Goal: Complete application form: Complete application form

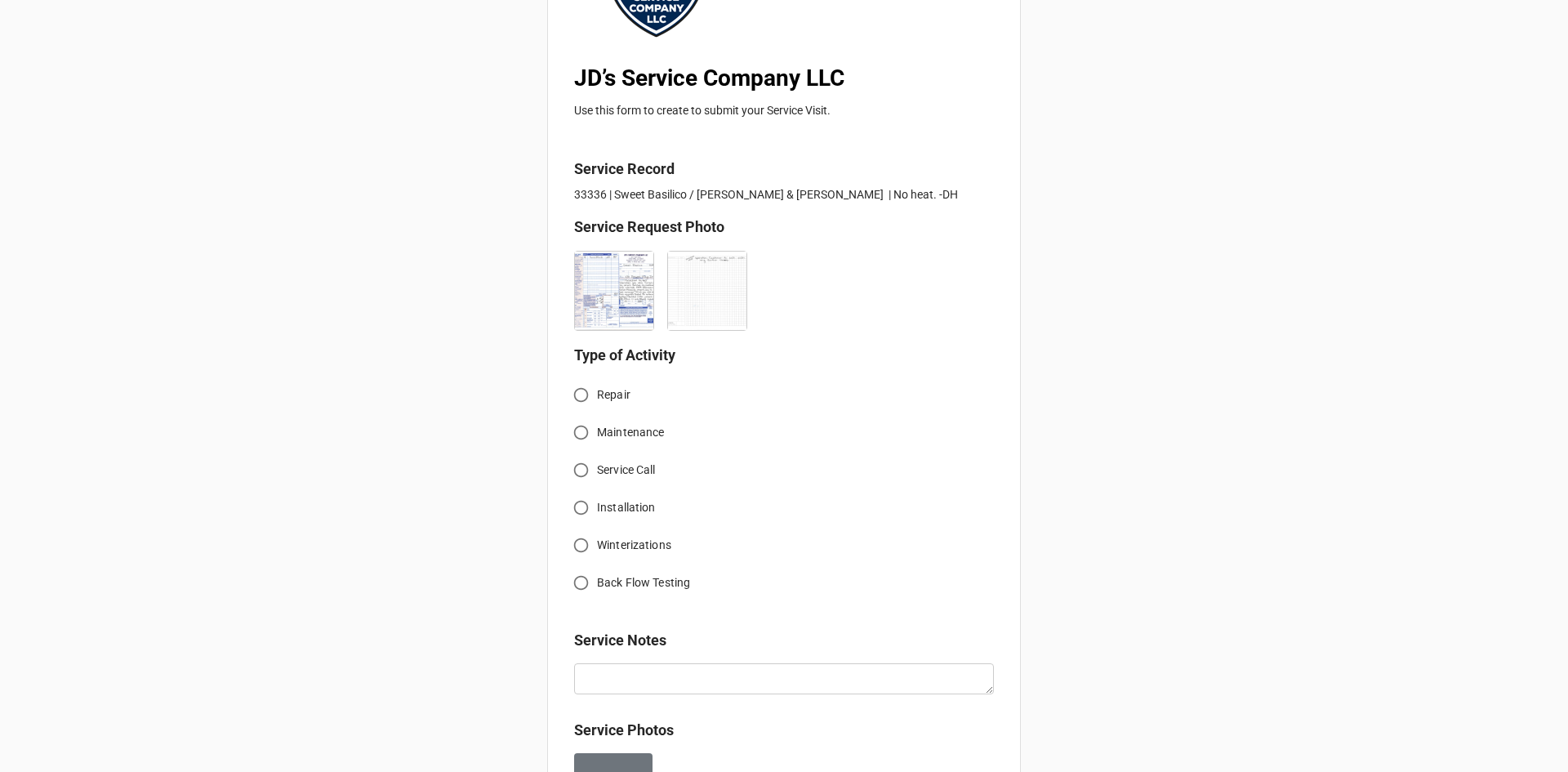
scroll to position [245, 0]
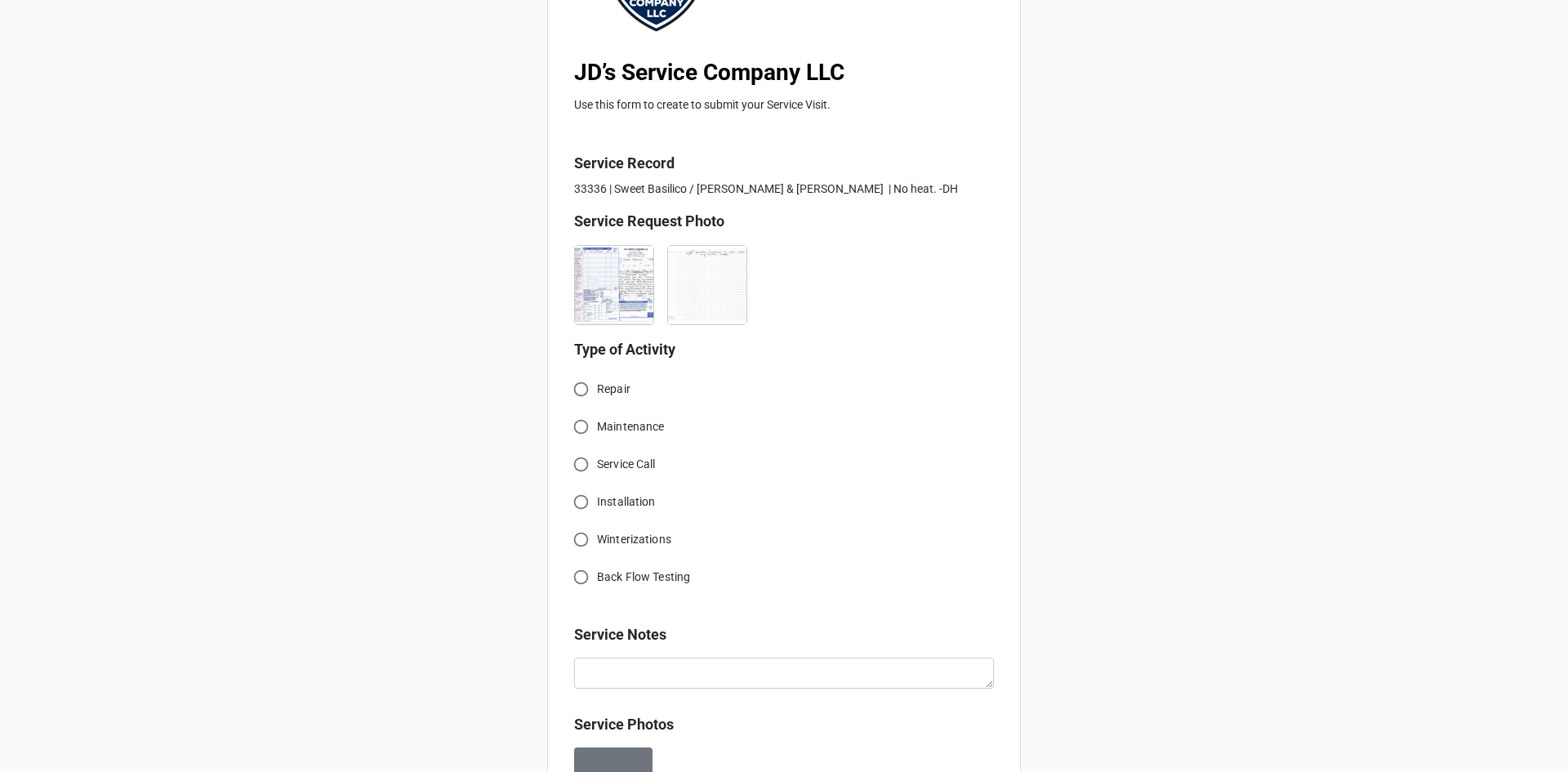
click at [574, 459] on input "Service Call" at bounding box center [581, 465] width 32 height 32
radio input "true"
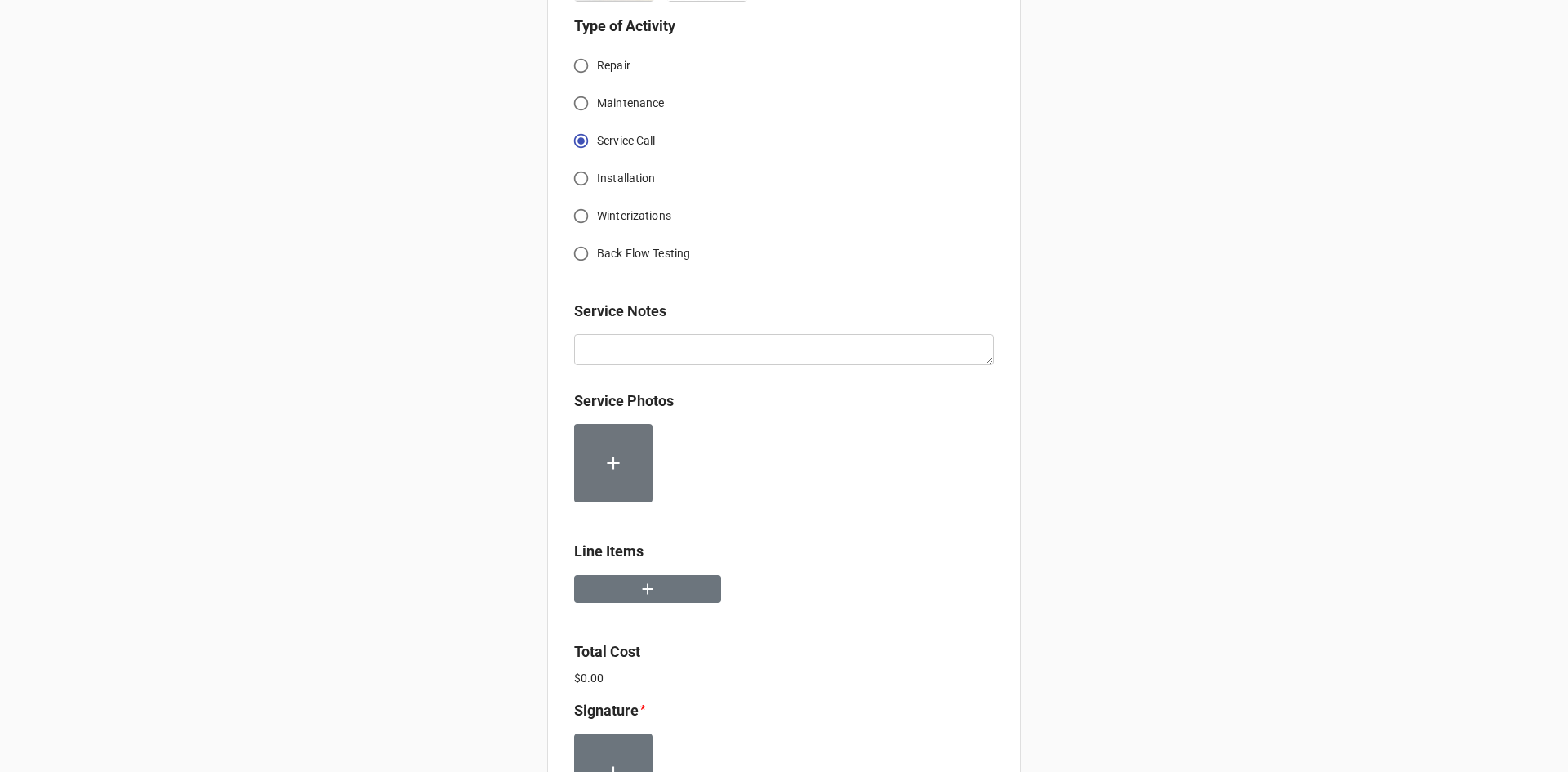
scroll to position [571, 0]
click at [648, 590] on icon "button" at bounding box center [648, 586] width 18 height 18
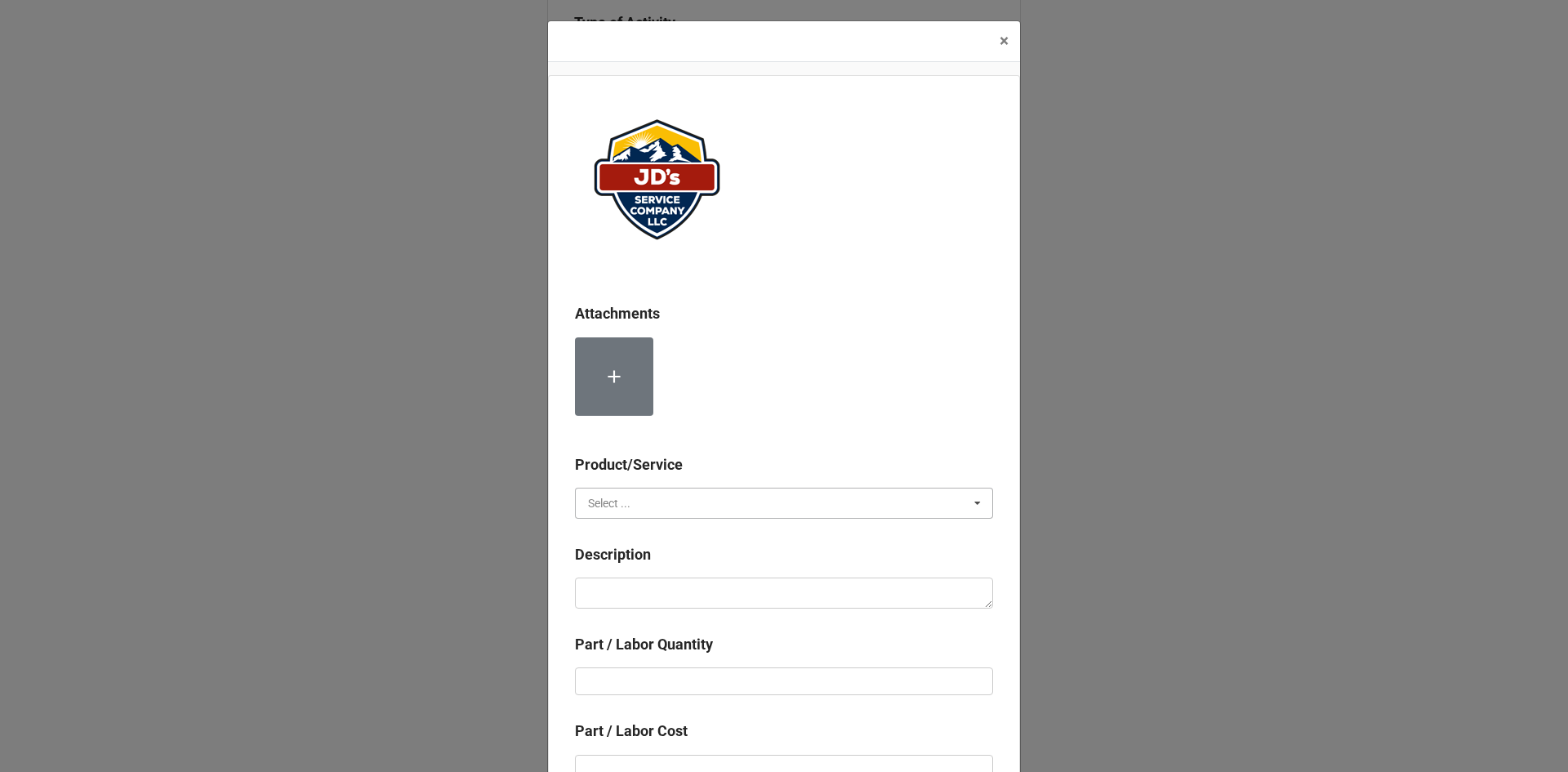
click at [630, 503] on input "text" at bounding box center [785, 503] width 417 height 29
click at [633, 539] on div "Services" at bounding box center [784, 533] width 417 height 30
click at [634, 590] on textarea at bounding box center [784, 593] width 418 height 31
paste textarea "10:00am-11:00am; Service Address [STREET_ADDRESS][PERSON_NAME] Troubleshoot no …"
type textarea "x"
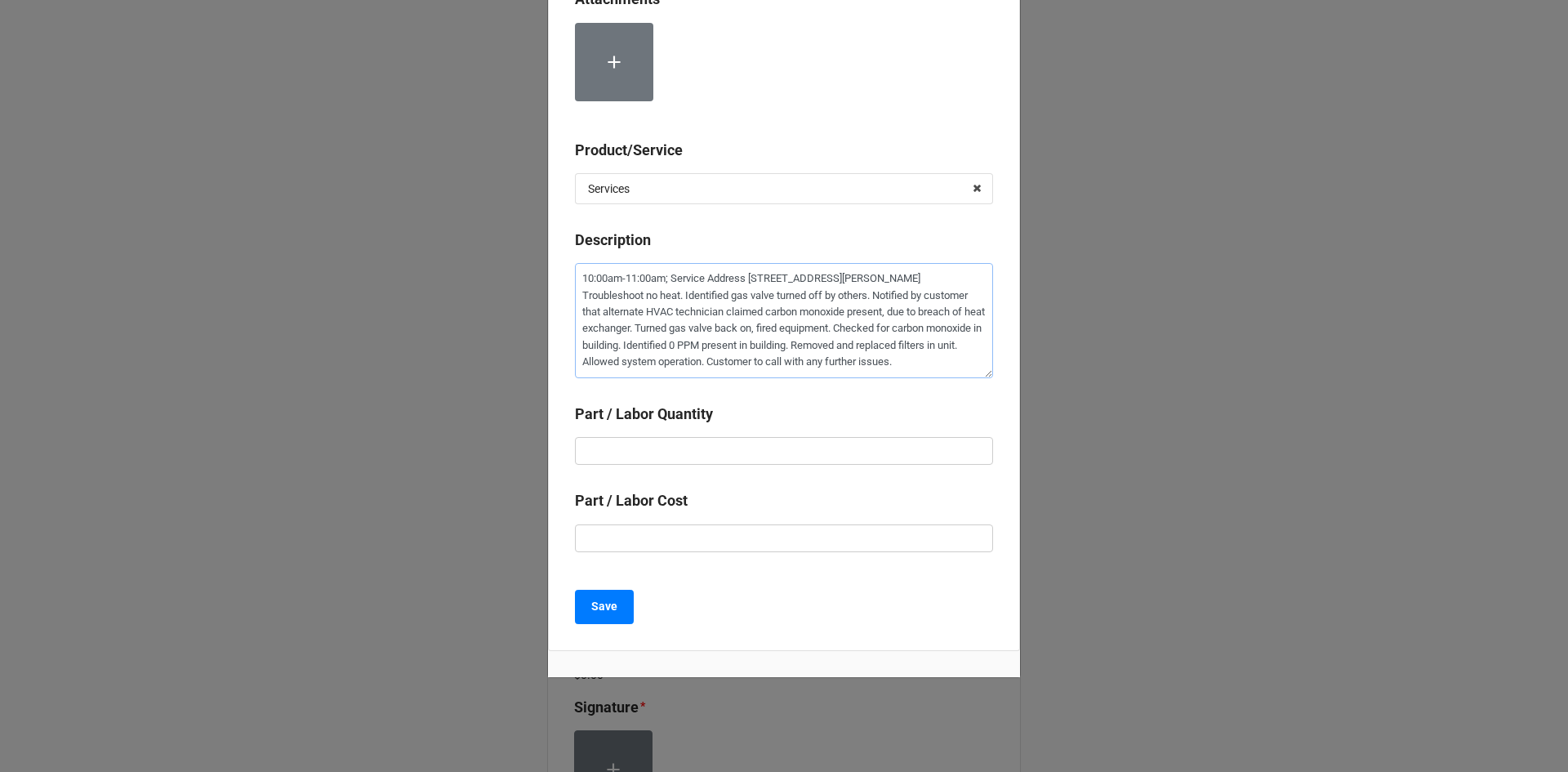
scroll to position [322, 0]
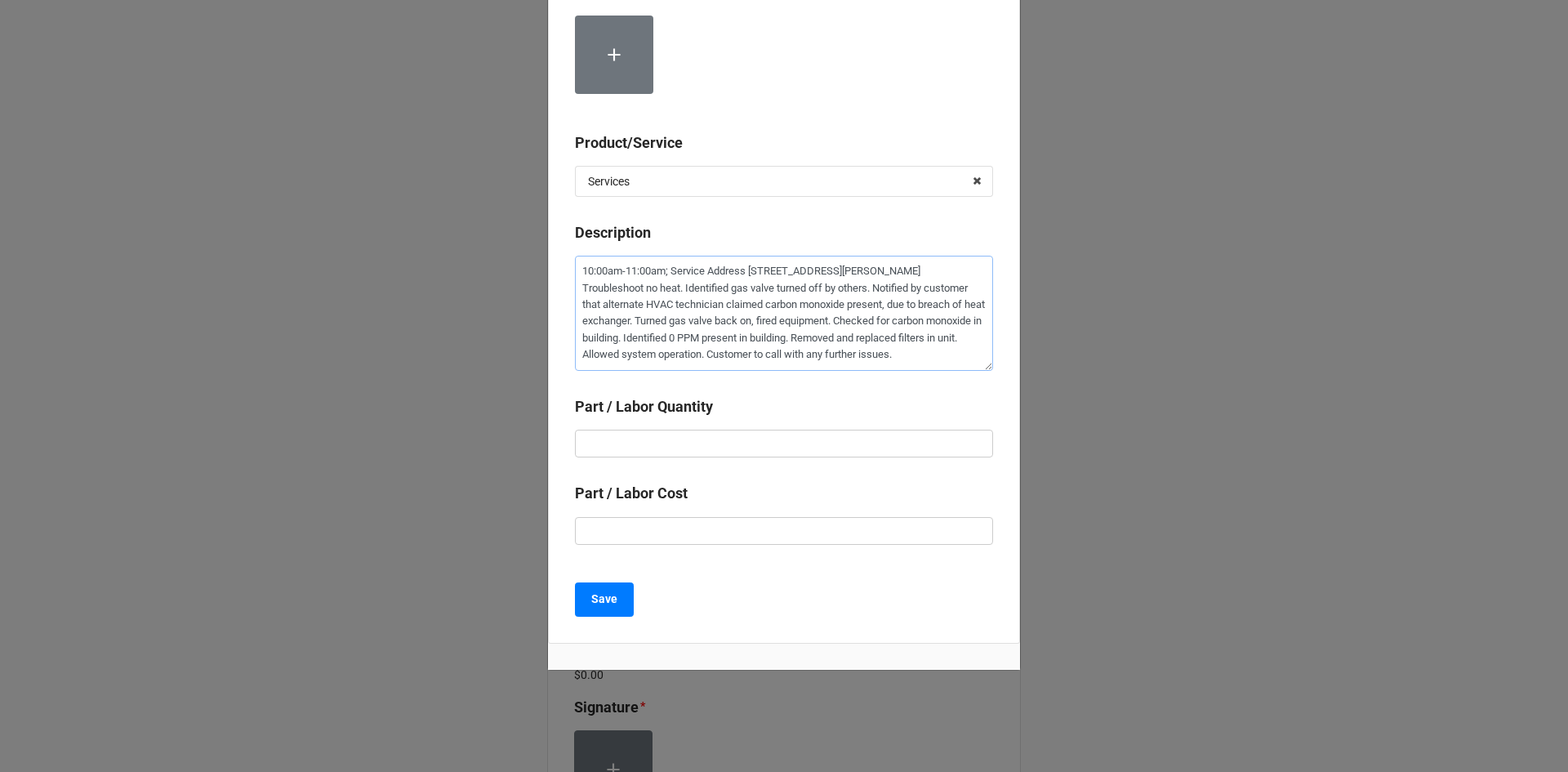
type textarea "10:00am-11:00am; Service Address [STREET_ADDRESS][PERSON_NAME] Troubleshoot no …"
click at [737, 446] on input "text" at bounding box center [784, 443] width 418 height 27
type textarea "x"
type input "1"
type textarea "x"
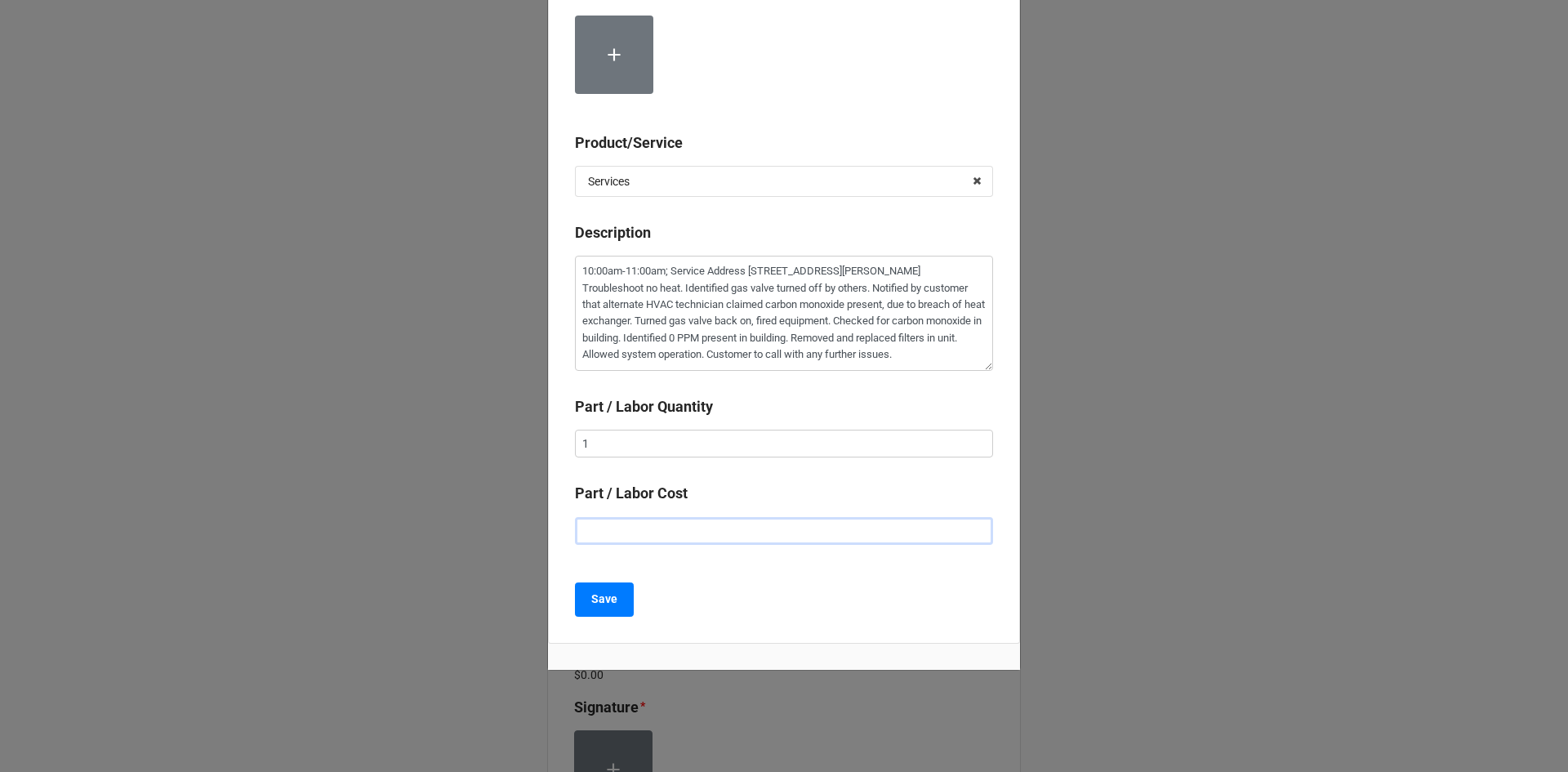
type input "$2.00"
type textarea "x"
type input "$22.00"
type textarea "x"
type input "$225.00"
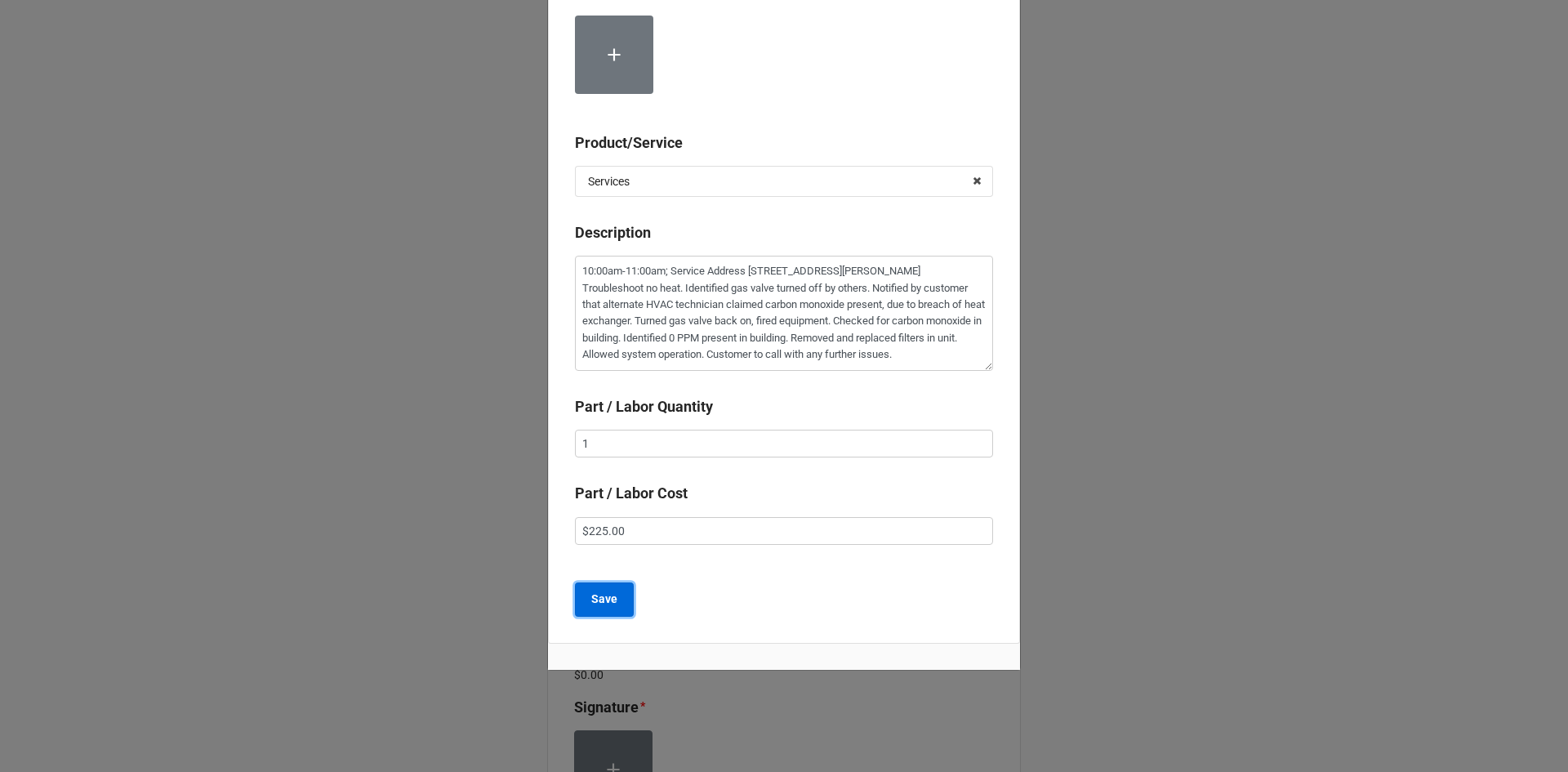
click at [617, 601] on button "Save" at bounding box center [604, 599] width 59 height 34
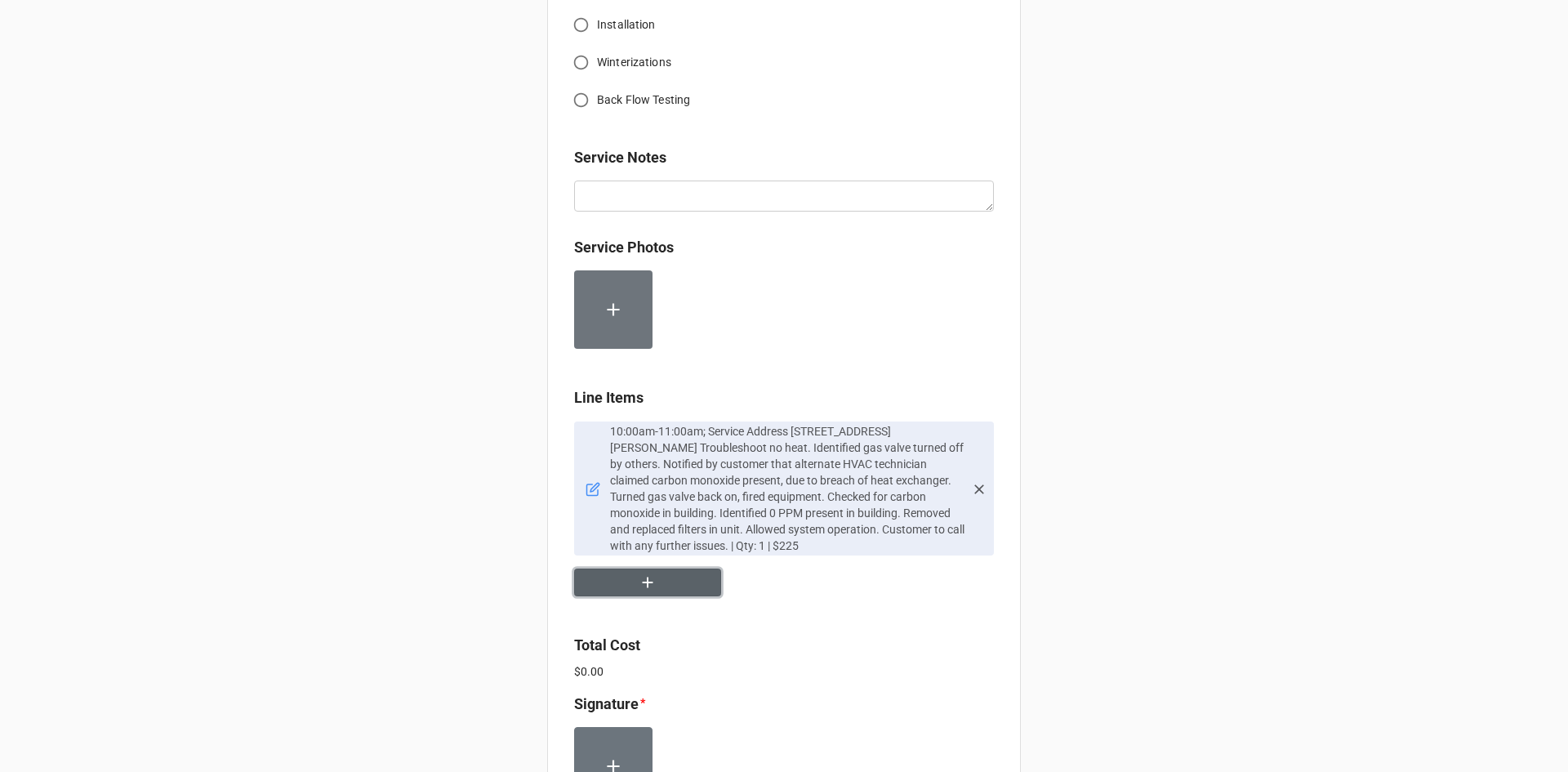
scroll to position [735, 0]
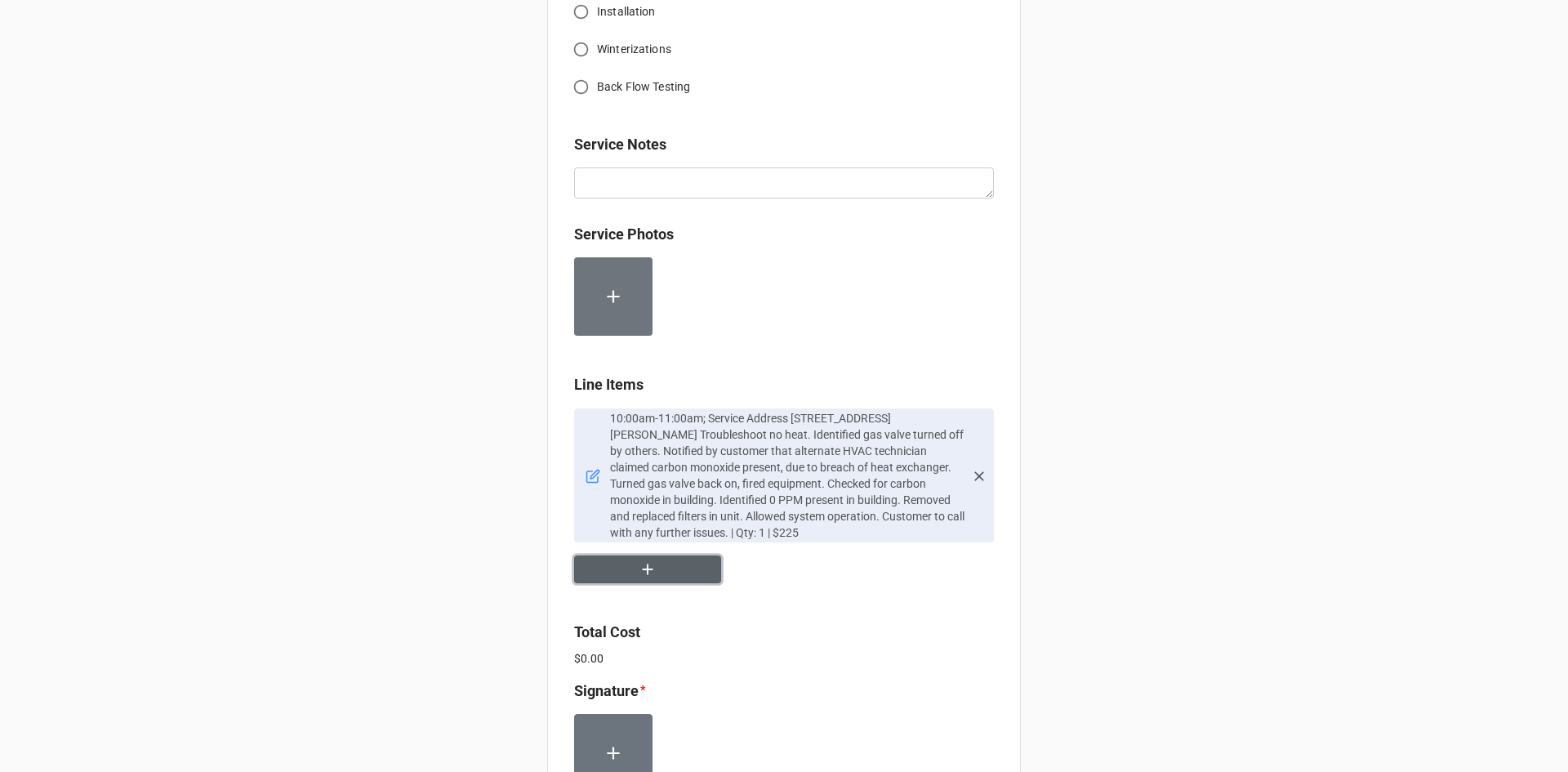
click at [649, 567] on icon "button" at bounding box center [648, 569] width 18 height 18
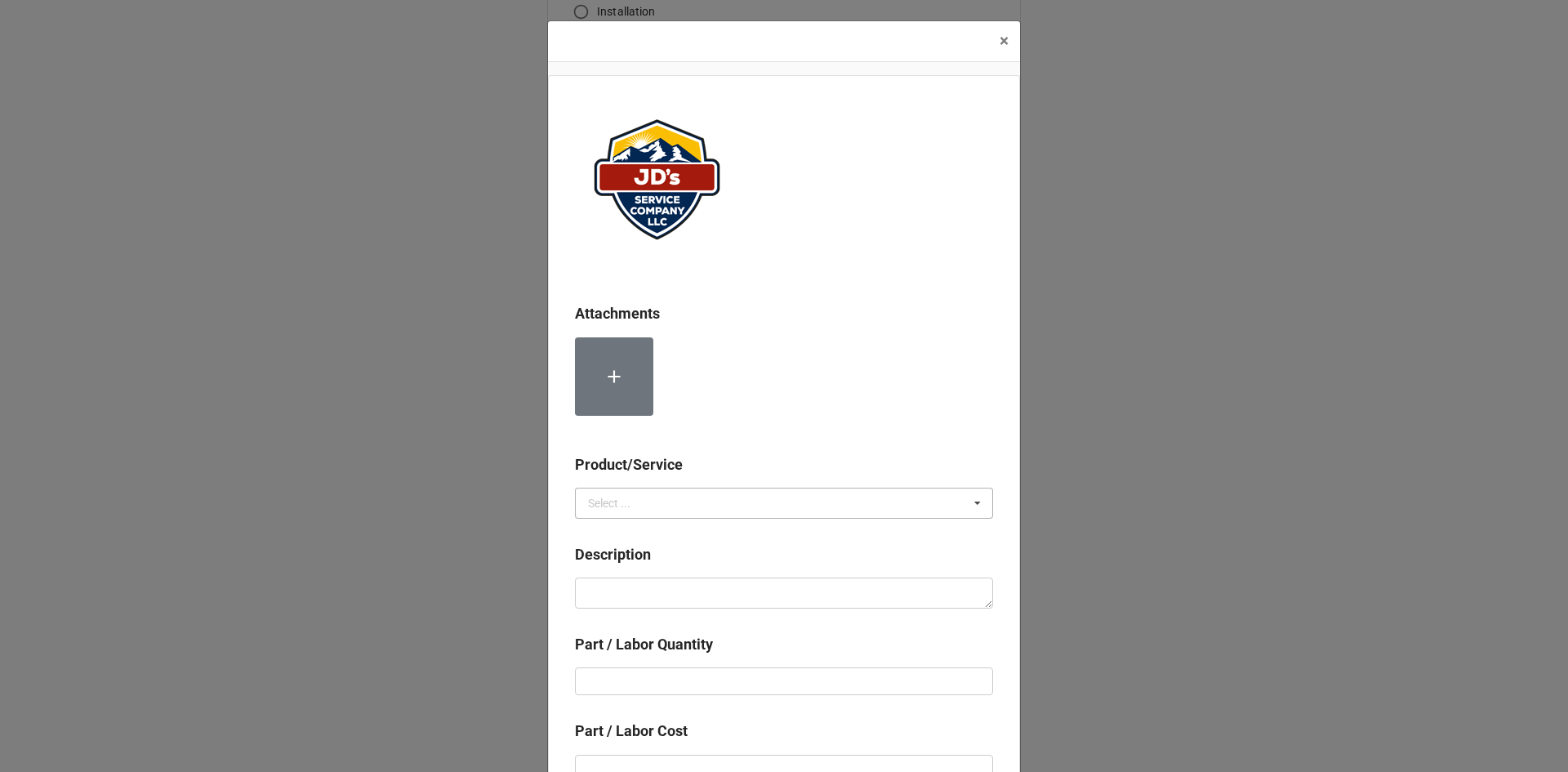
click at [617, 503] on div "Select ..." at bounding box center [610, 503] width 42 height 11
click at [634, 568] on span "Material Cost" at bounding box center [623, 564] width 68 height 13
click at [636, 594] on textarea at bounding box center [784, 593] width 418 height 31
type textarea "x"
type textarea "1"
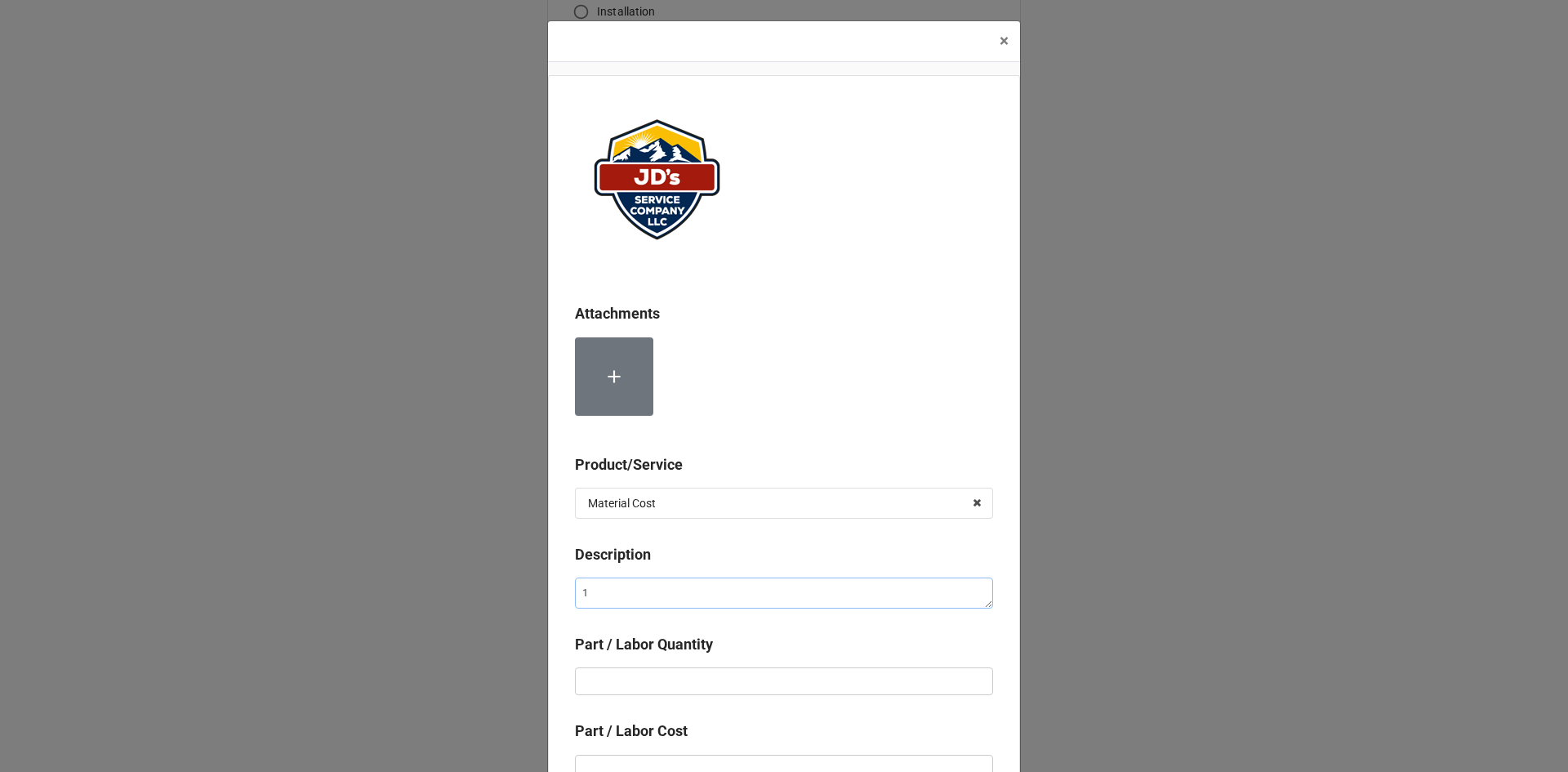
type textarea "x"
type textarea "16"
type textarea "x"
type textarea "16x"
type textarea "x"
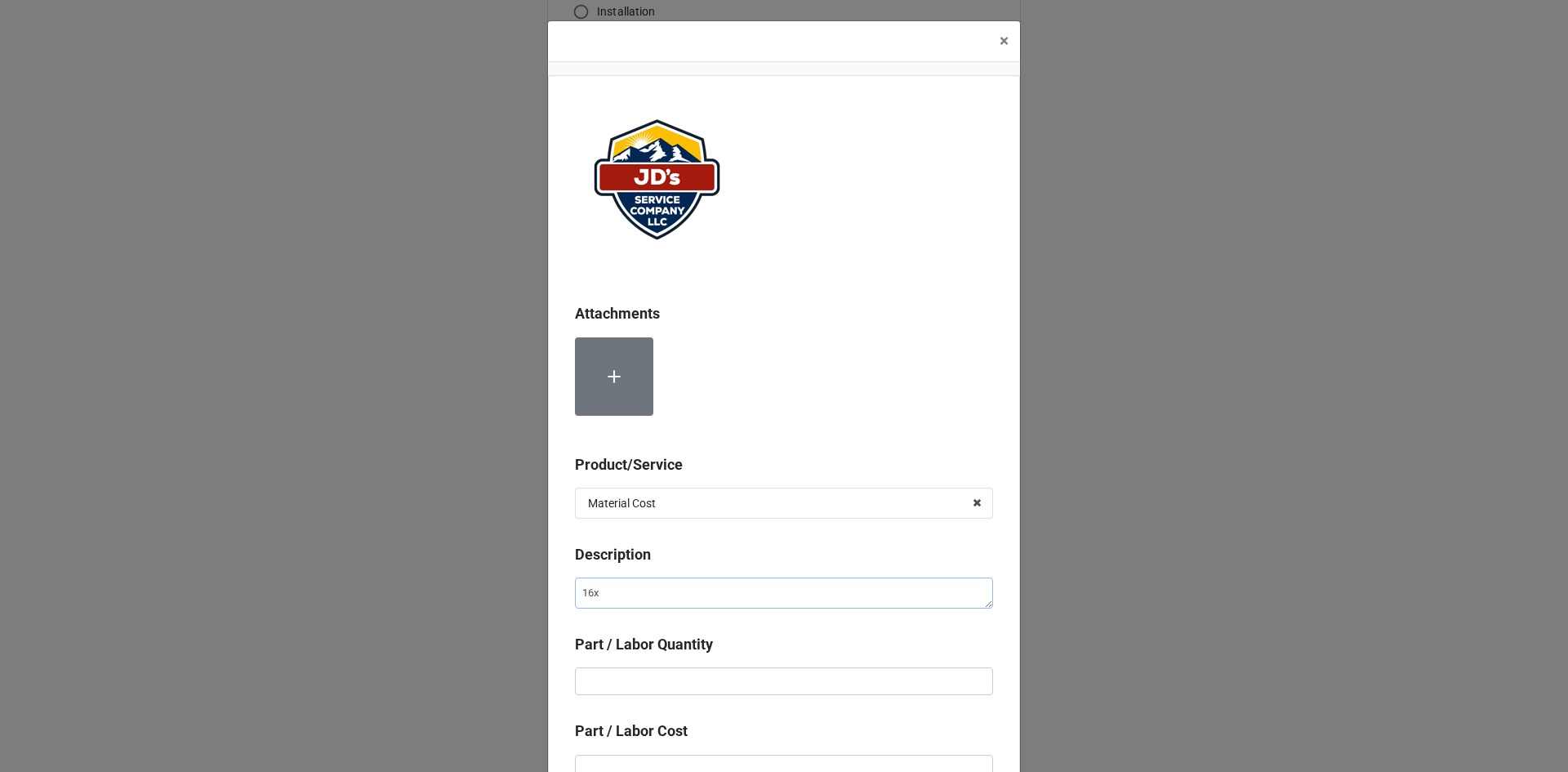
type textarea "16x2"
type textarea "x"
type textarea "16x24"
type textarea "x"
type textarea "16x24x"
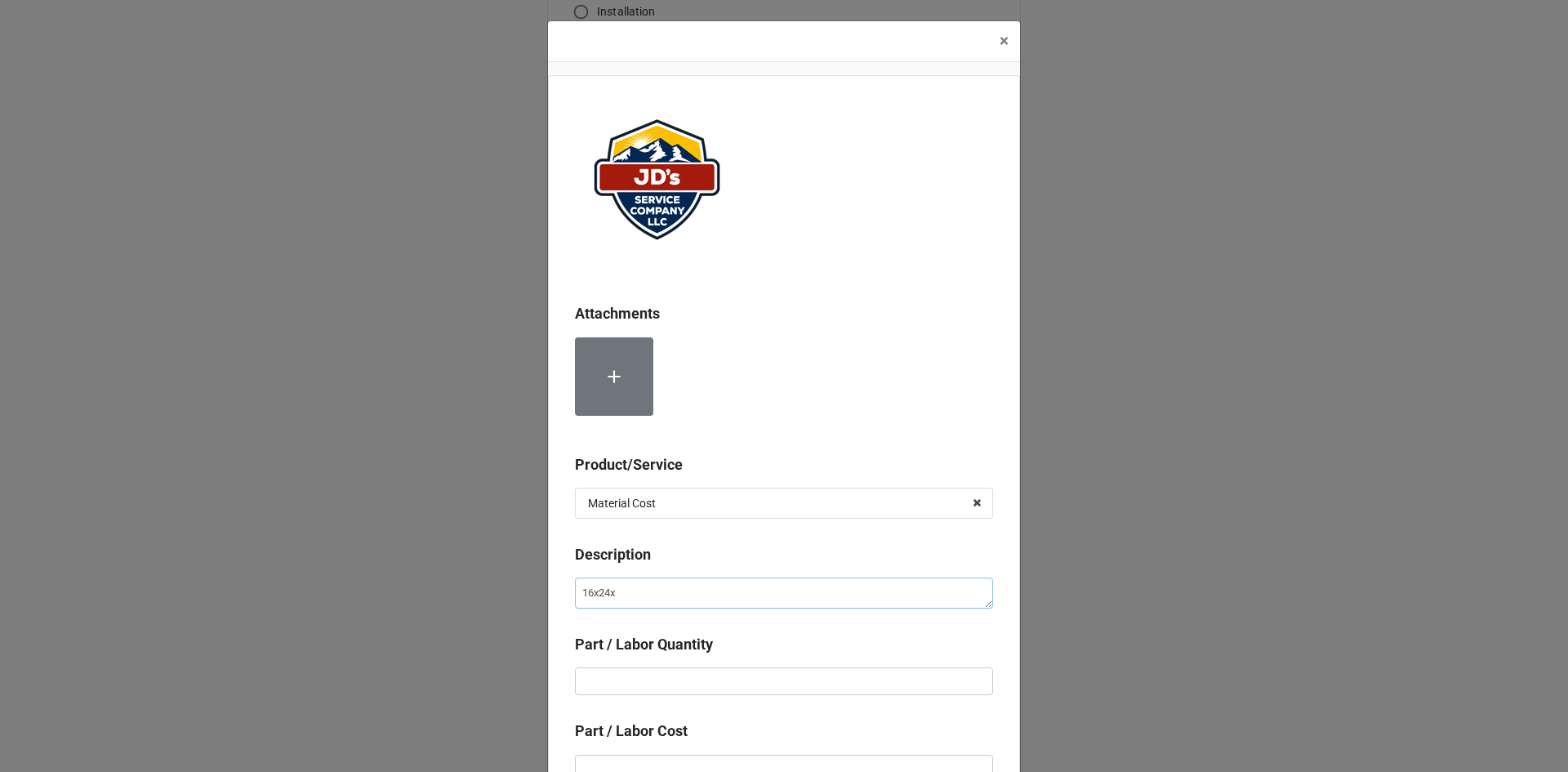
type textarea "x"
type textarea "16x24x2"
type textarea "x"
type textarea "16x24x2"
type textarea "x"
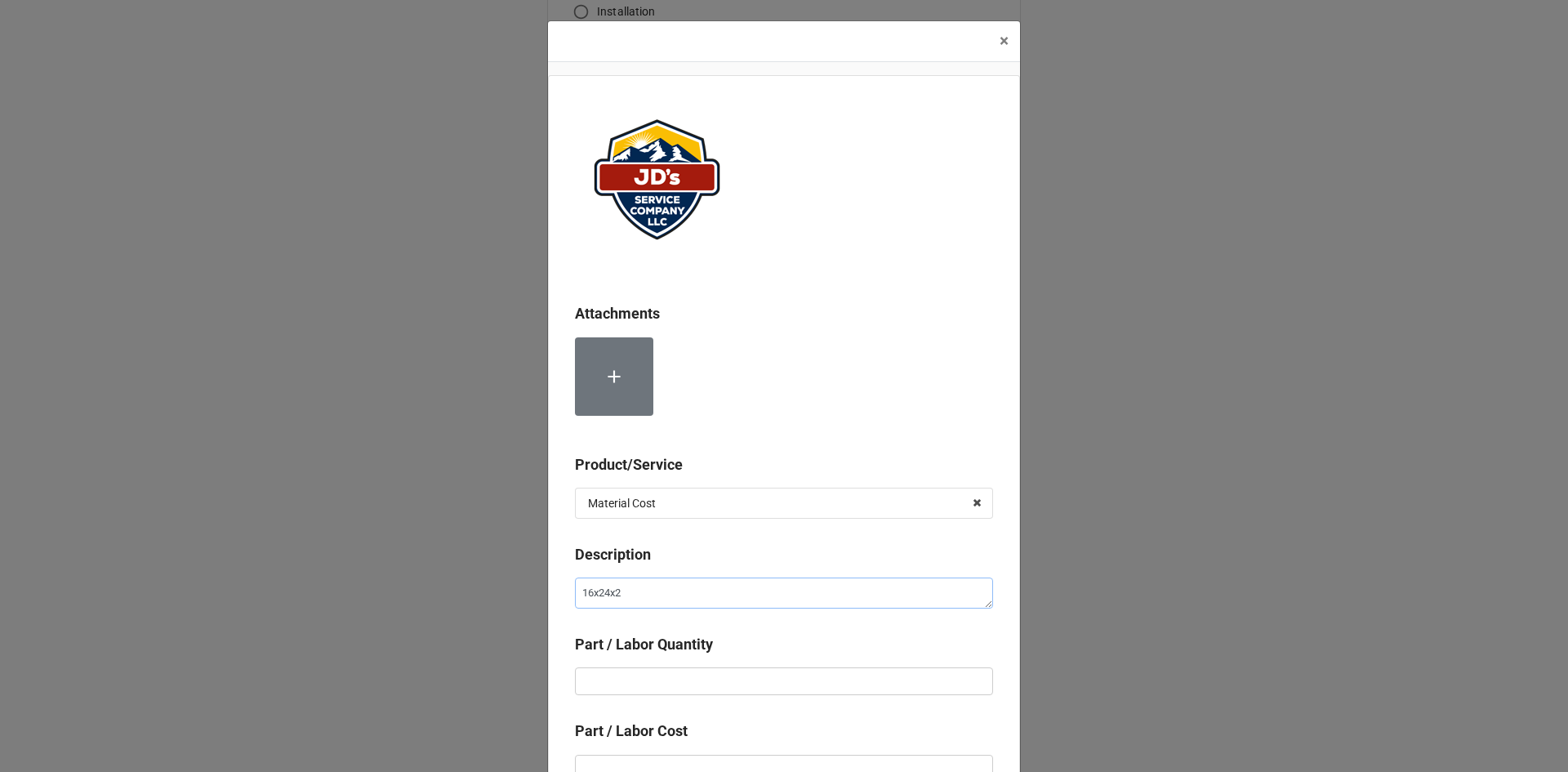
type textarea "16x24x2 f"
type textarea "x"
type textarea "16x24x2 fi"
type textarea "x"
type textarea "16x24x2 fil"
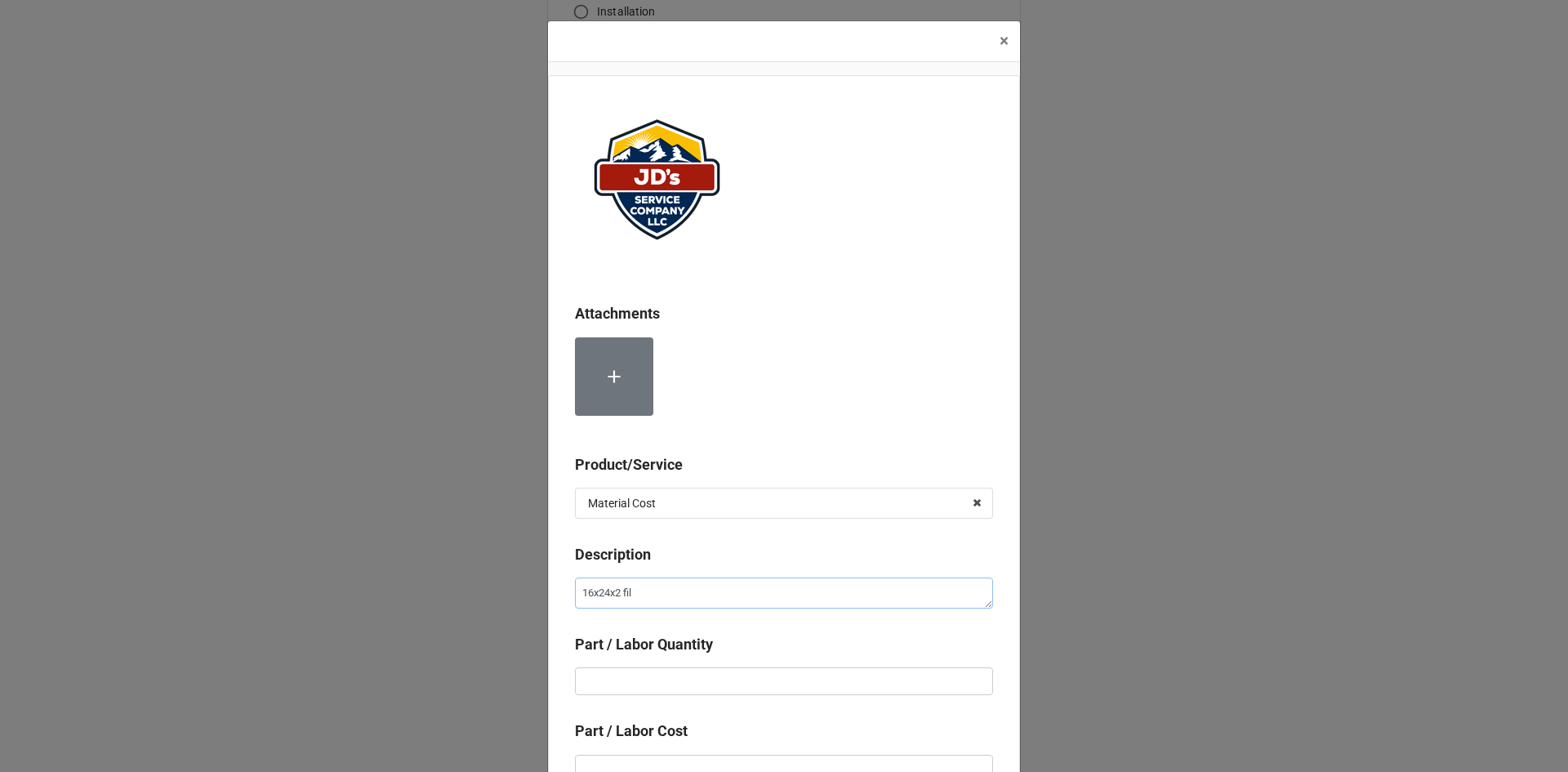
type textarea "x"
type textarea "16x24x2 filt"
type textarea "x"
type textarea "16x24x2 filte"
type textarea "x"
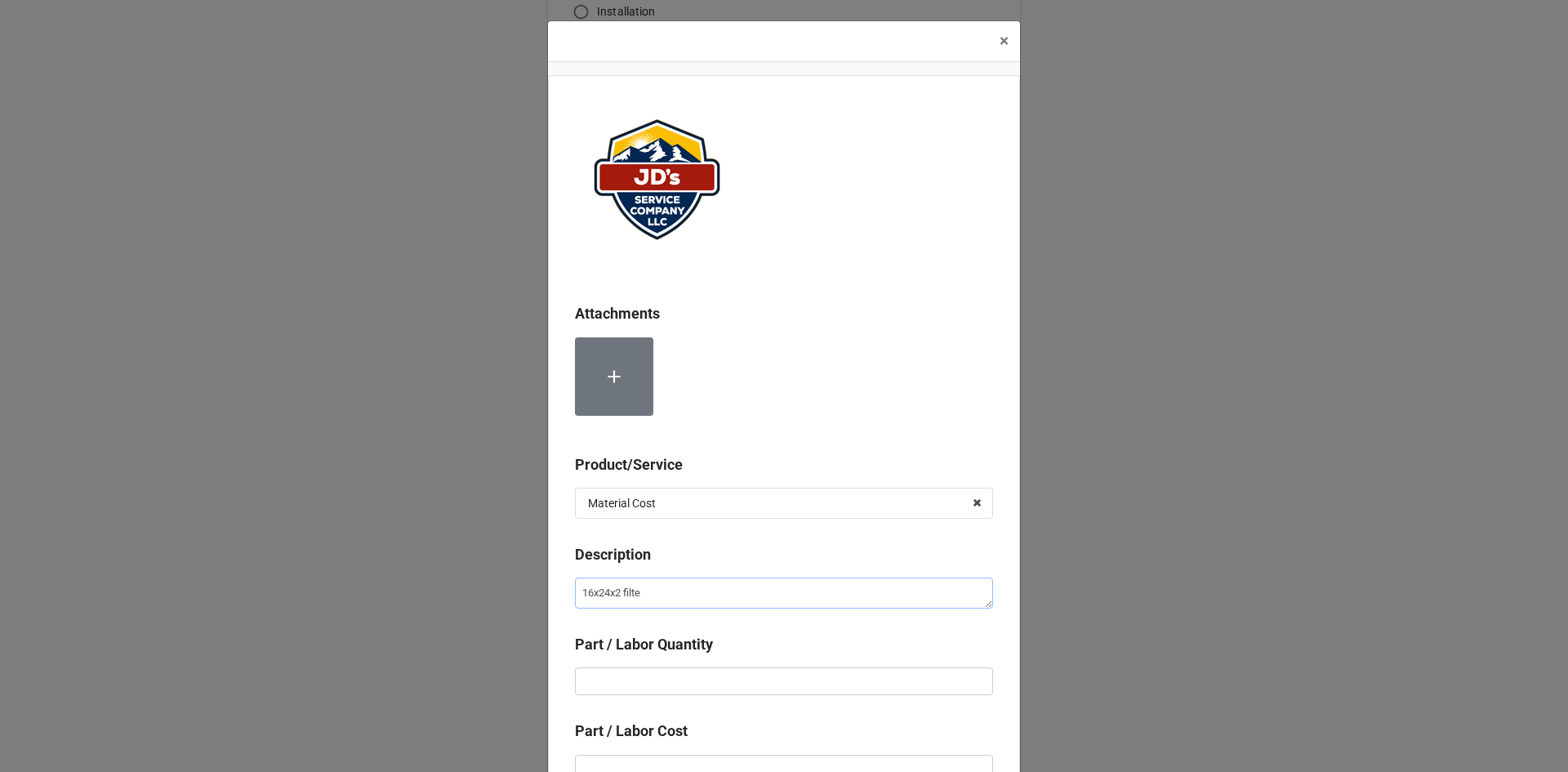
type textarea "16x24x2 filter"
type textarea "x"
type textarea "16x24x2 filters"
click at [659, 699] on div "Part / Labor Quantity" at bounding box center [784, 670] width 418 height 73
click at [663, 673] on input "text" at bounding box center [784, 680] width 418 height 27
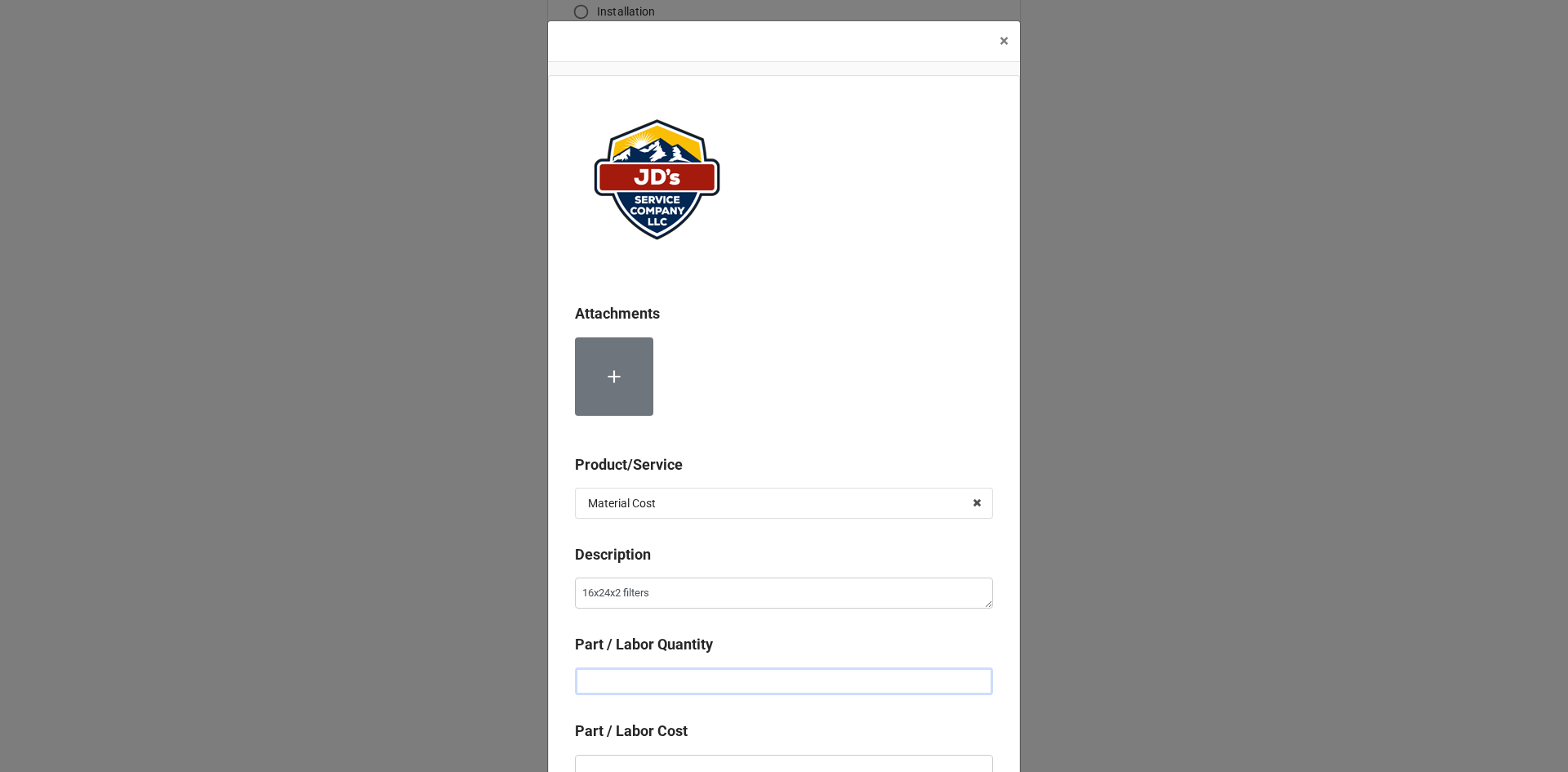
type textarea "x"
type input "4"
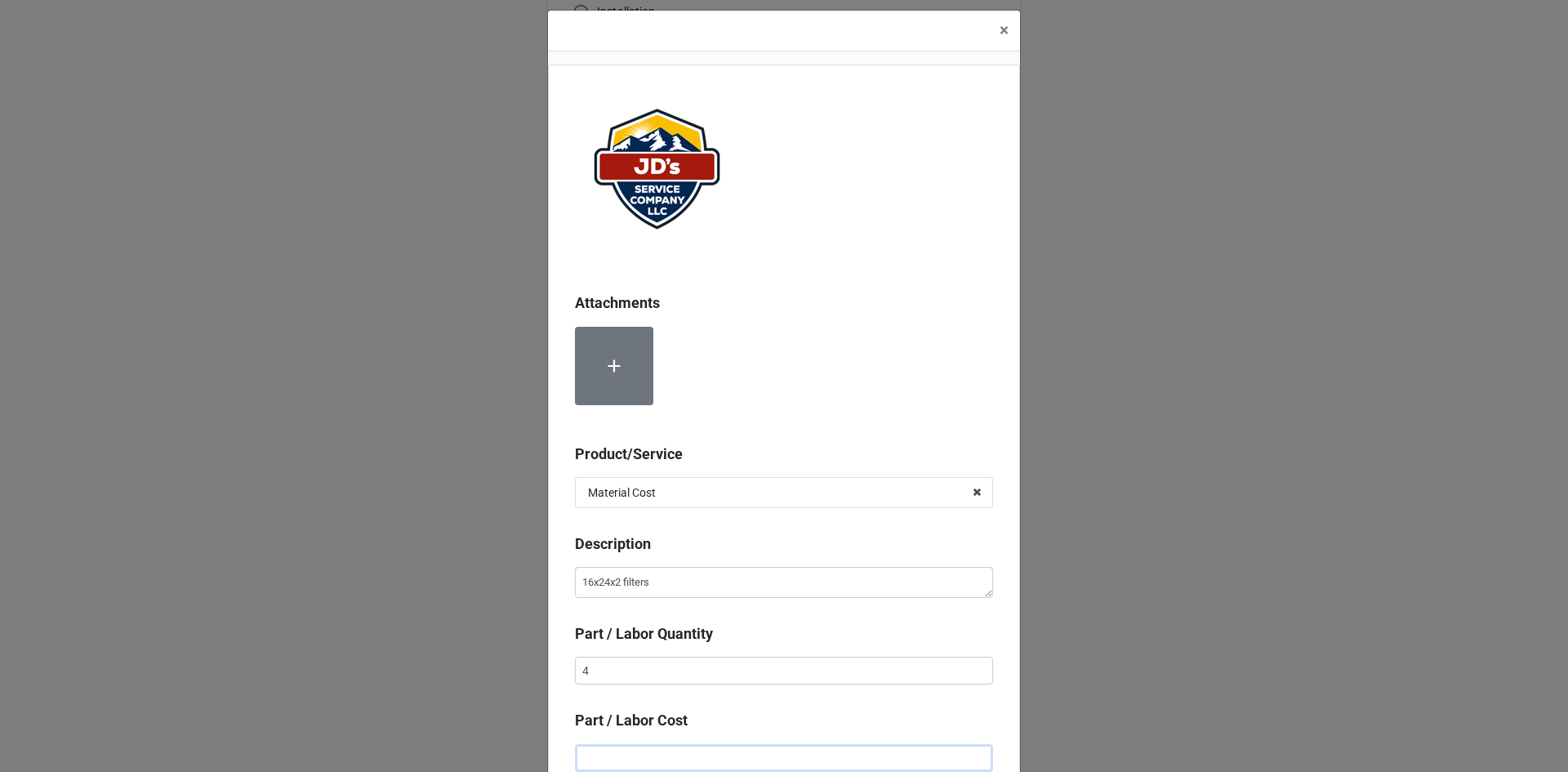
type textarea "x"
type input "$2.00"
type textarea "x"
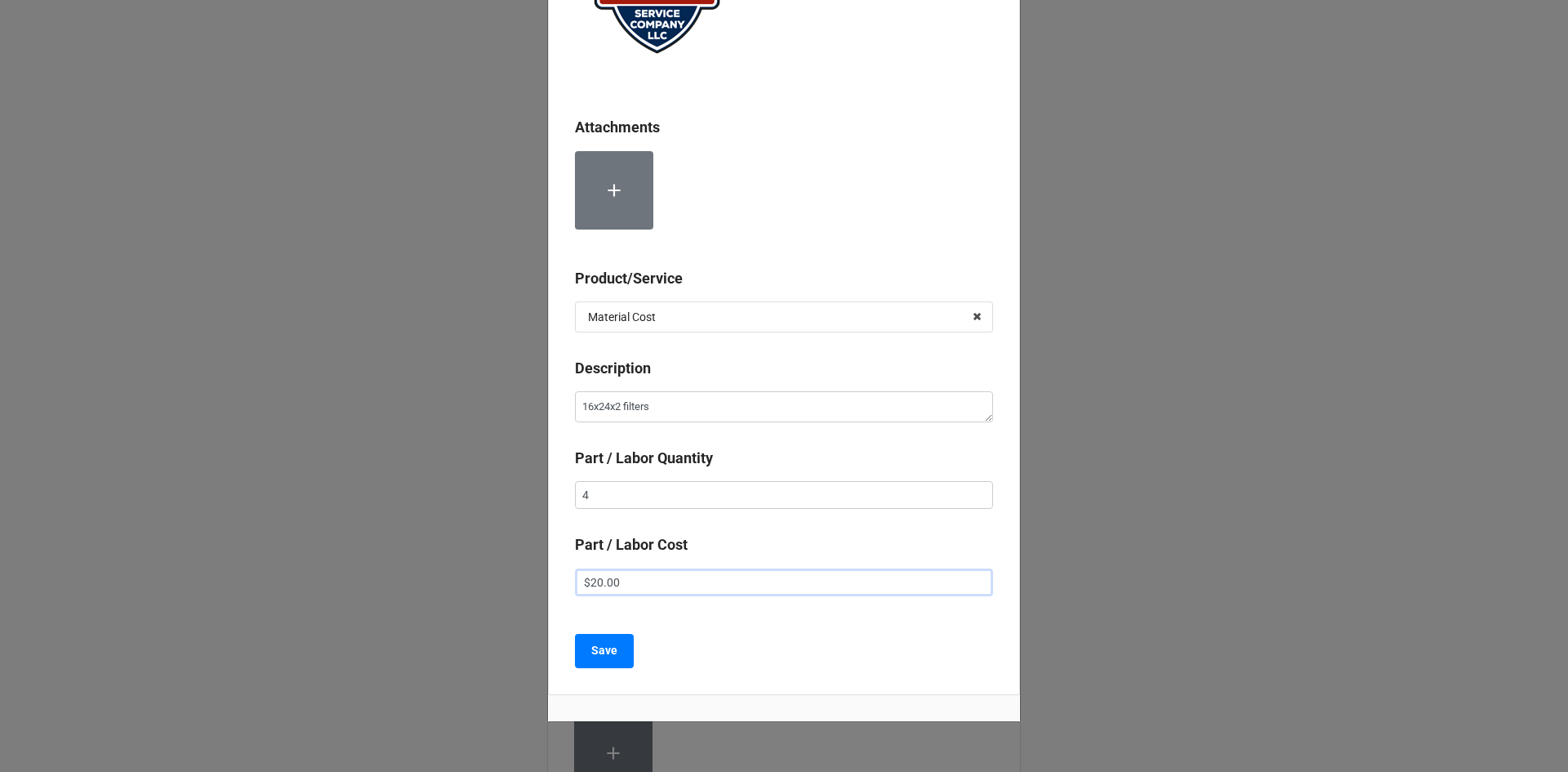
scroll to position [238, 0]
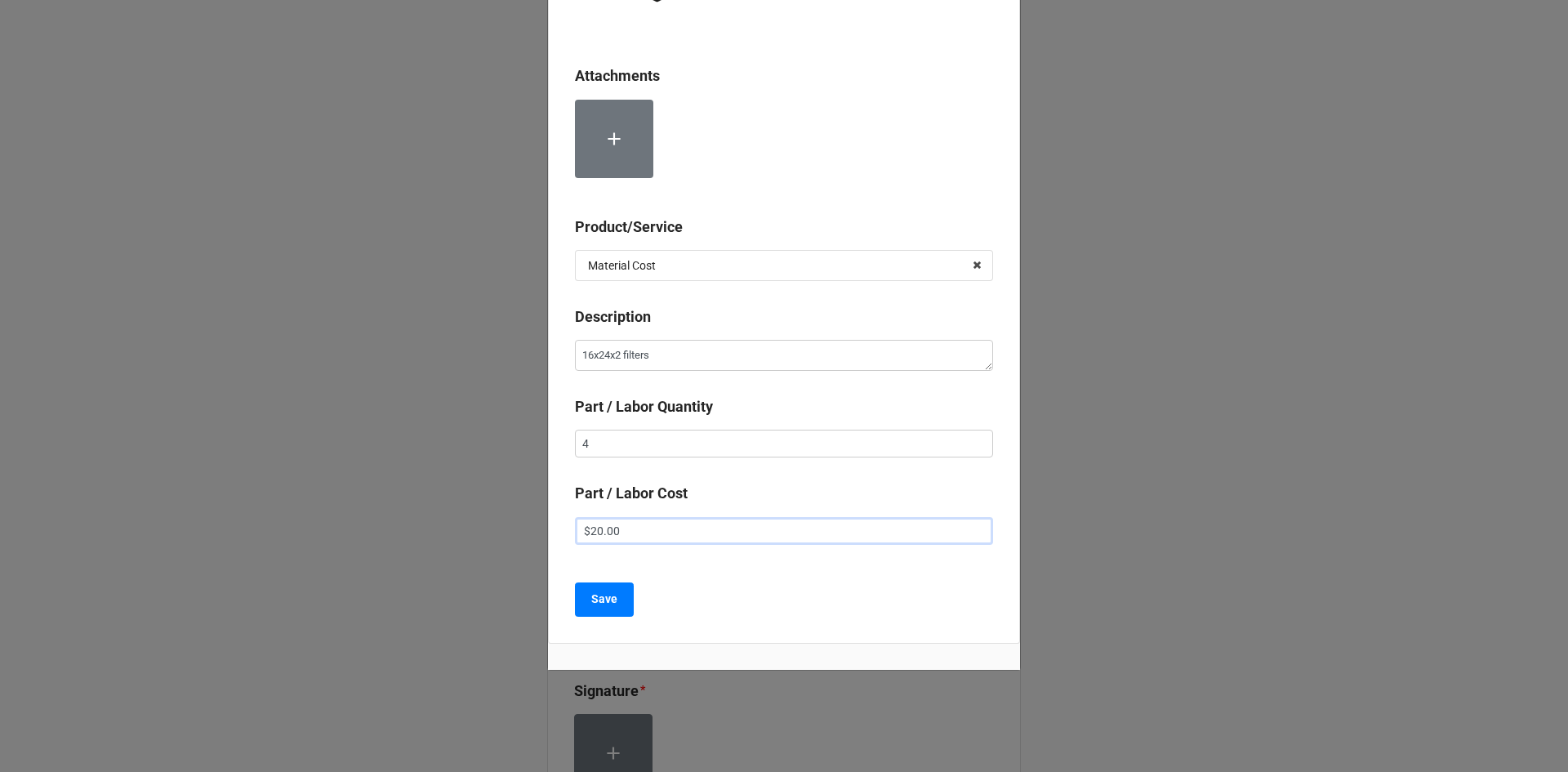
type input "$20.00"
click at [624, 357] on textarea "16x24x2 filters" at bounding box center [784, 355] width 418 height 31
type textarea "x"
type textarea "16x24x2 ilters"
type textarea "x"
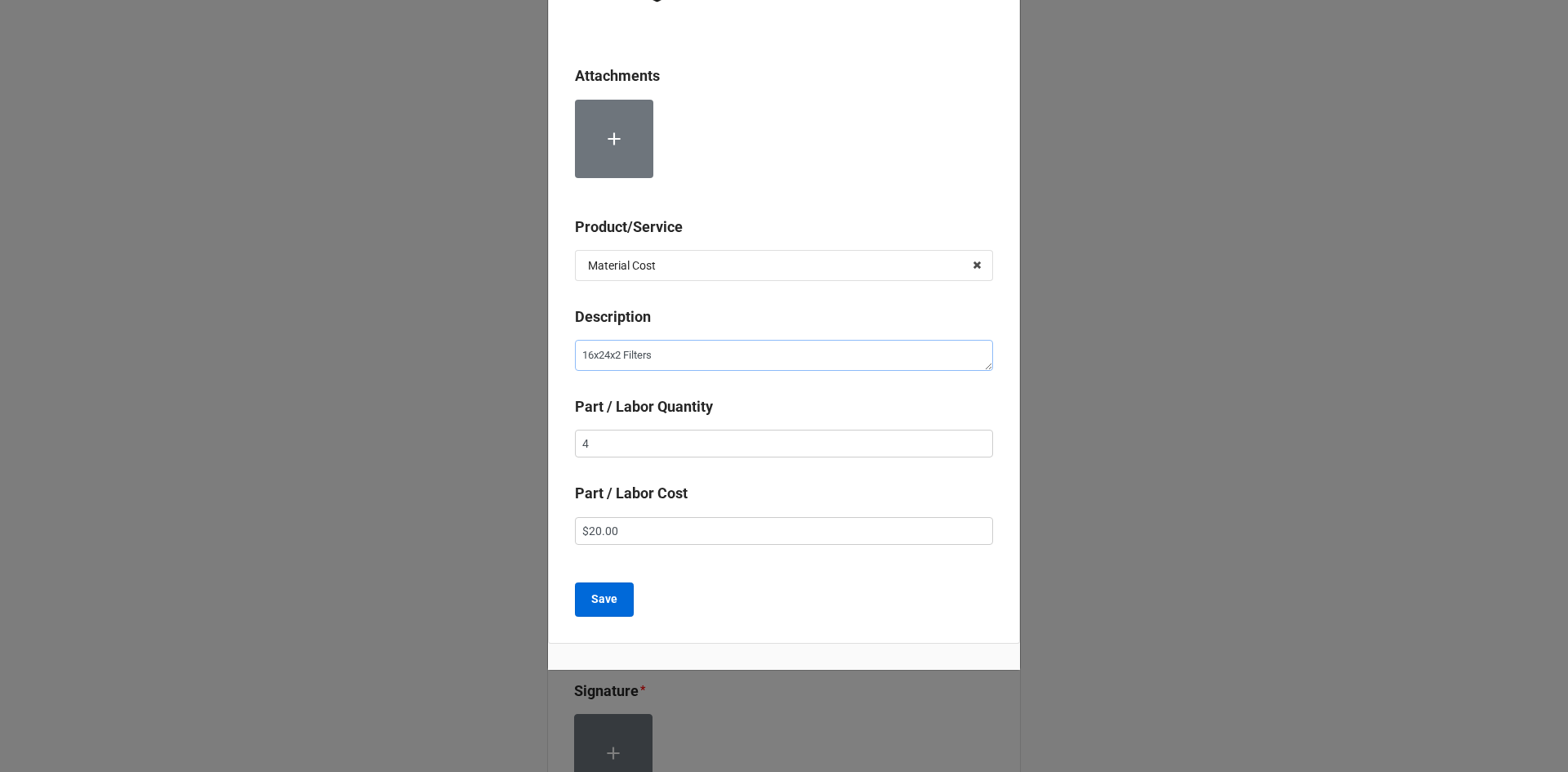
type textarea "16x24x2 Filters"
click at [600, 602] on b "Save" at bounding box center [604, 598] width 27 height 17
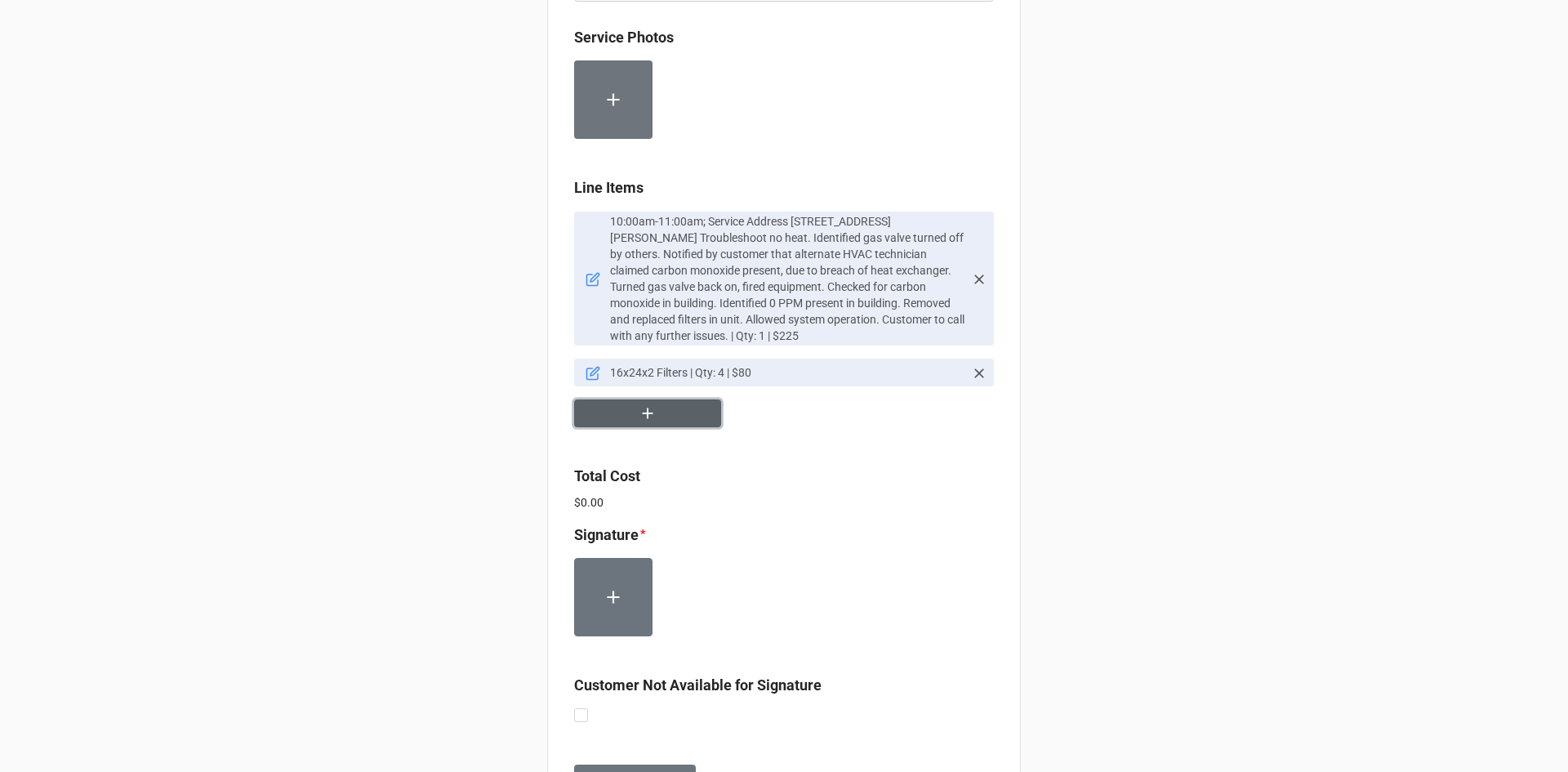
scroll to position [980, 0]
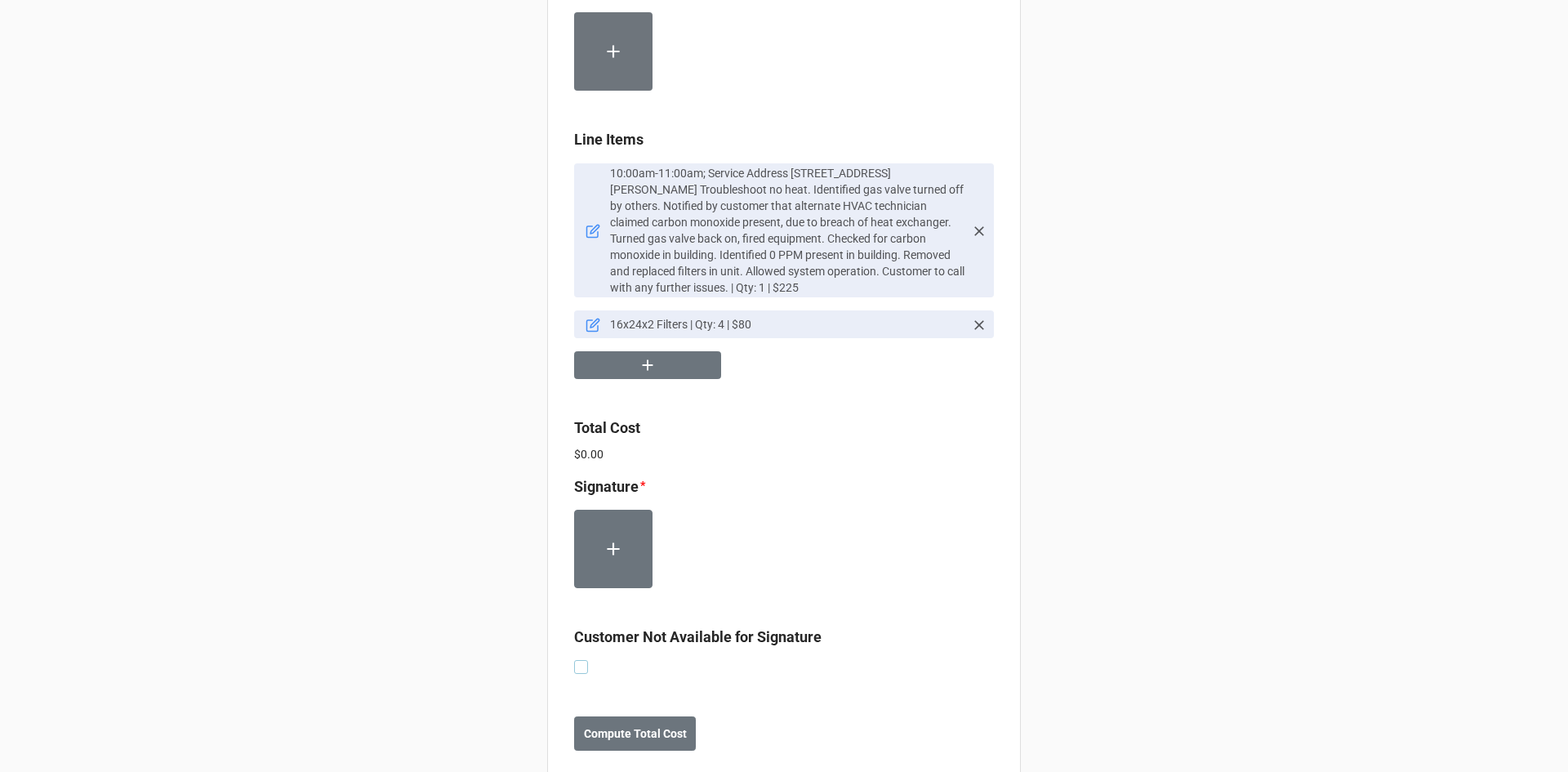
click at [574, 660] on label at bounding box center [581, 660] width 14 height 0
checkbox input "true"
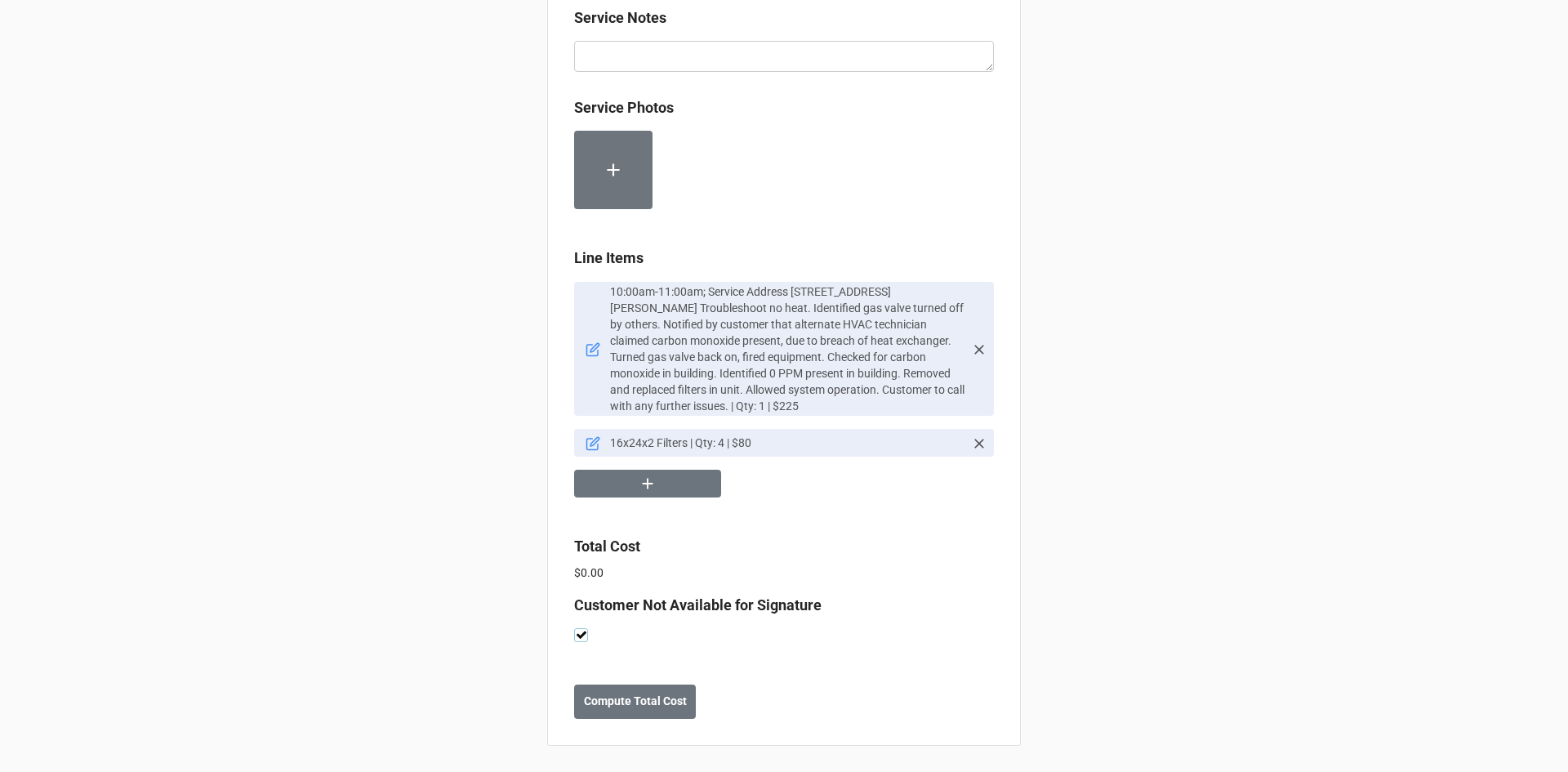
scroll to position [862, 0]
click at [658, 708] on b "Compute Total Cost" at bounding box center [635, 700] width 102 height 17
click at [590, 709] on b "Save" at bounding box center [603, 700] width 27 height 17
